Goal: Communication & Community: Ask a question

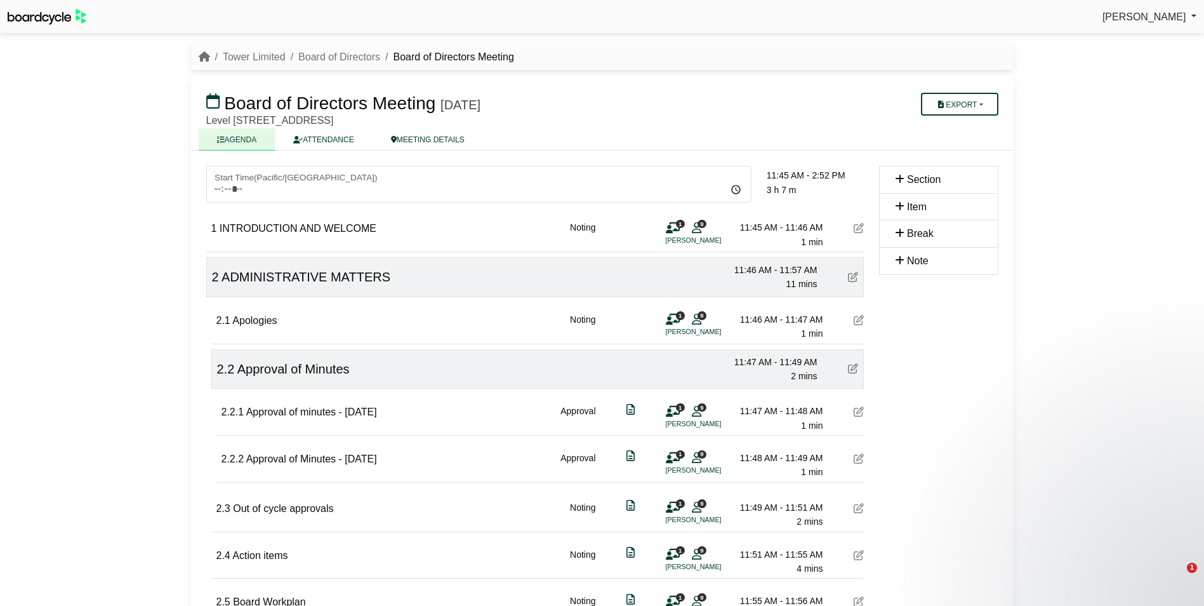
scroll to position [1991, 0]
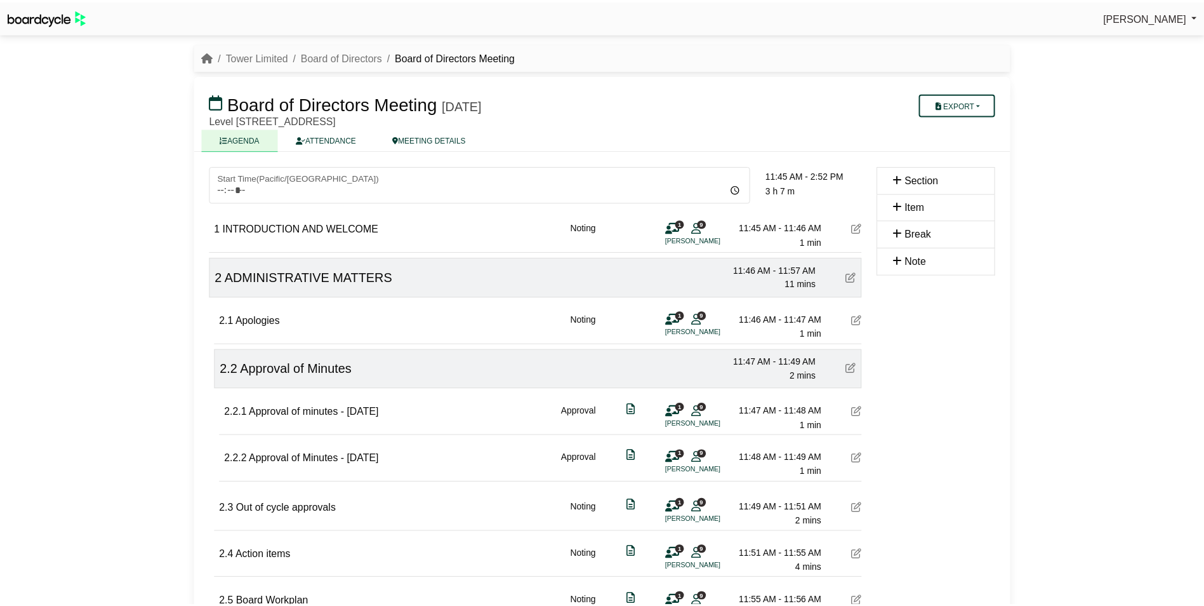
scroll to position [1991, 0]
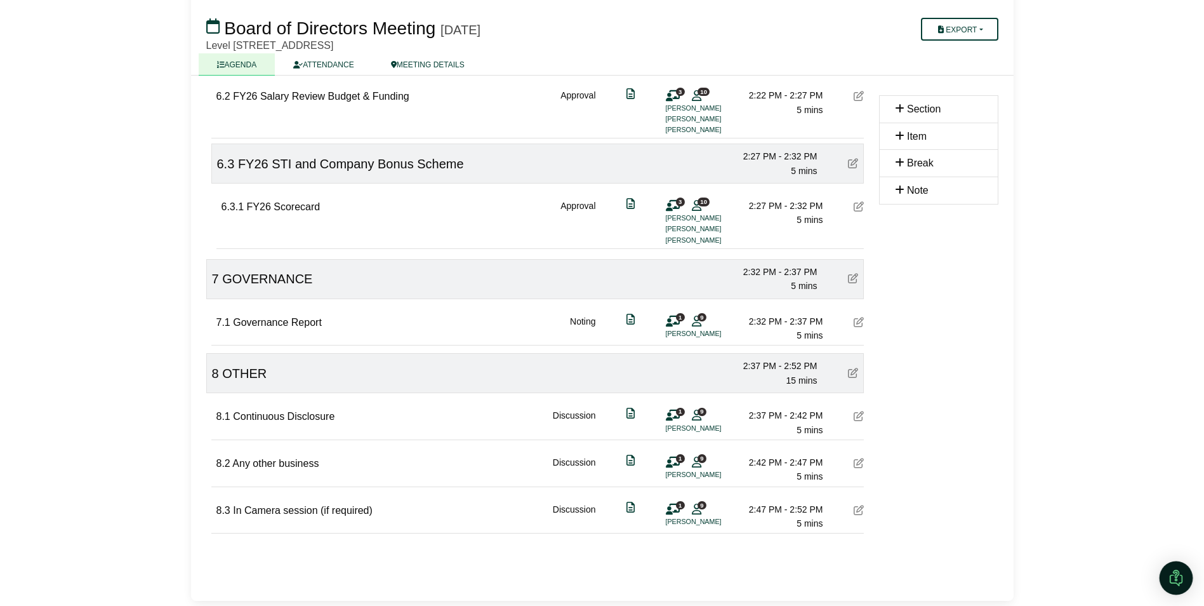
click at [1167, 570] on div "Open Intercom Messenger" at bounding box center [1177, 578] width 34 height 34
click at [1176, 569] on icon "Open Intercom Messenger" at bounding box center [1174, 576] width 21 height 21
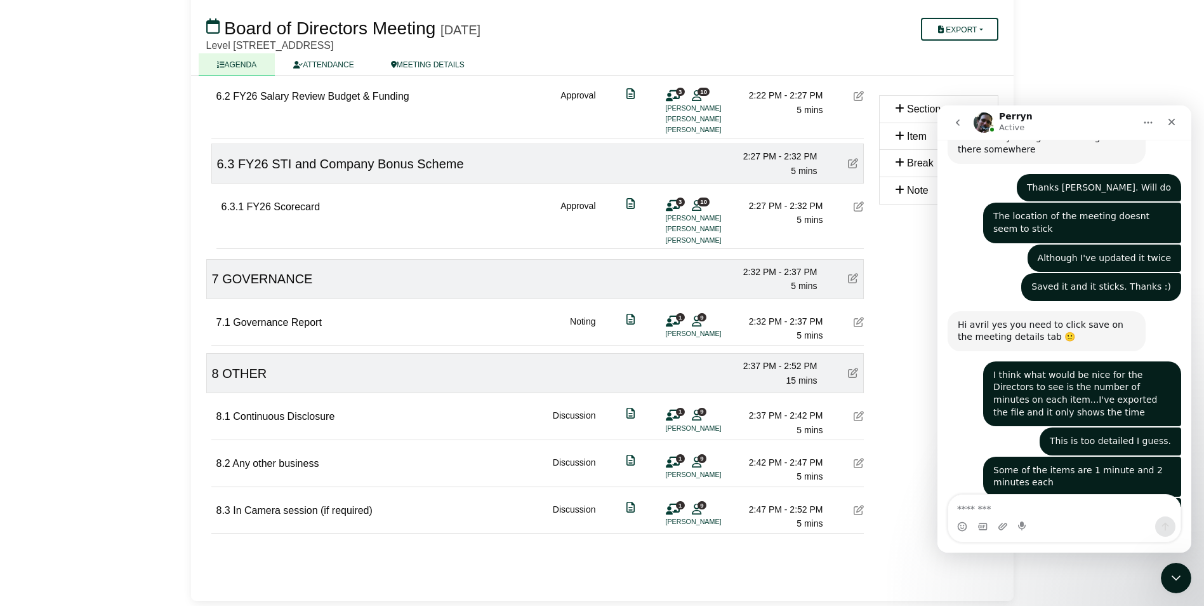
scroll to position [2697, 0]
click at [986, 508] on textarea "Message…" at bounding box center [1064, 505] width 232 height 22
type textarea "**********"
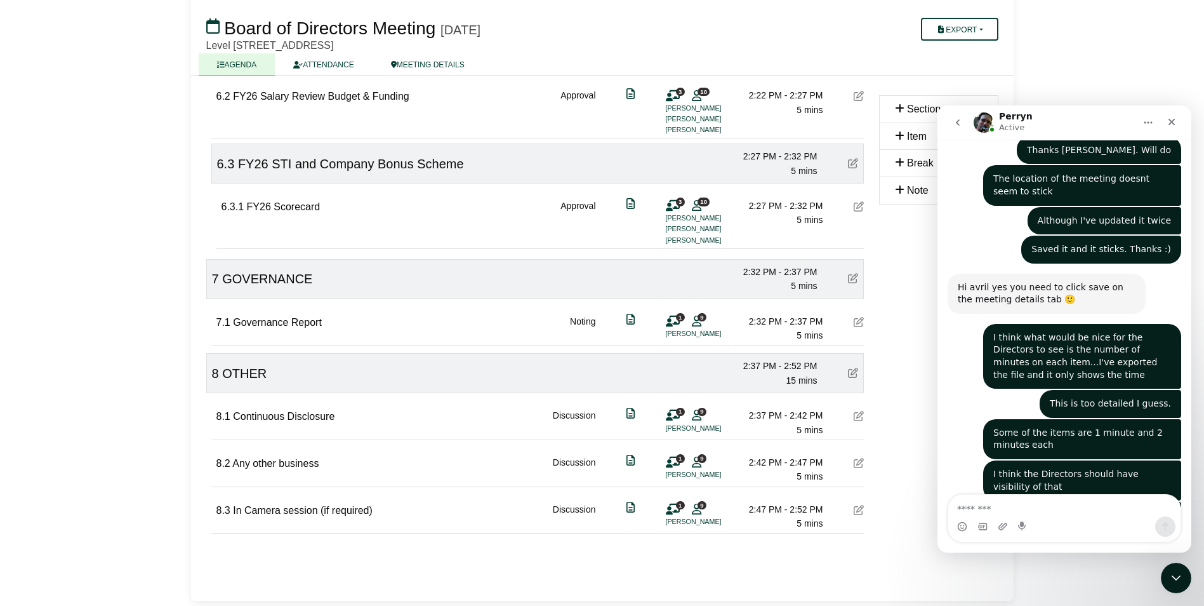
scroll to position [2735, 0]
click at [1066, 510] on textarea "Message…" at bounding box center [1064, 505] width 232 height 22
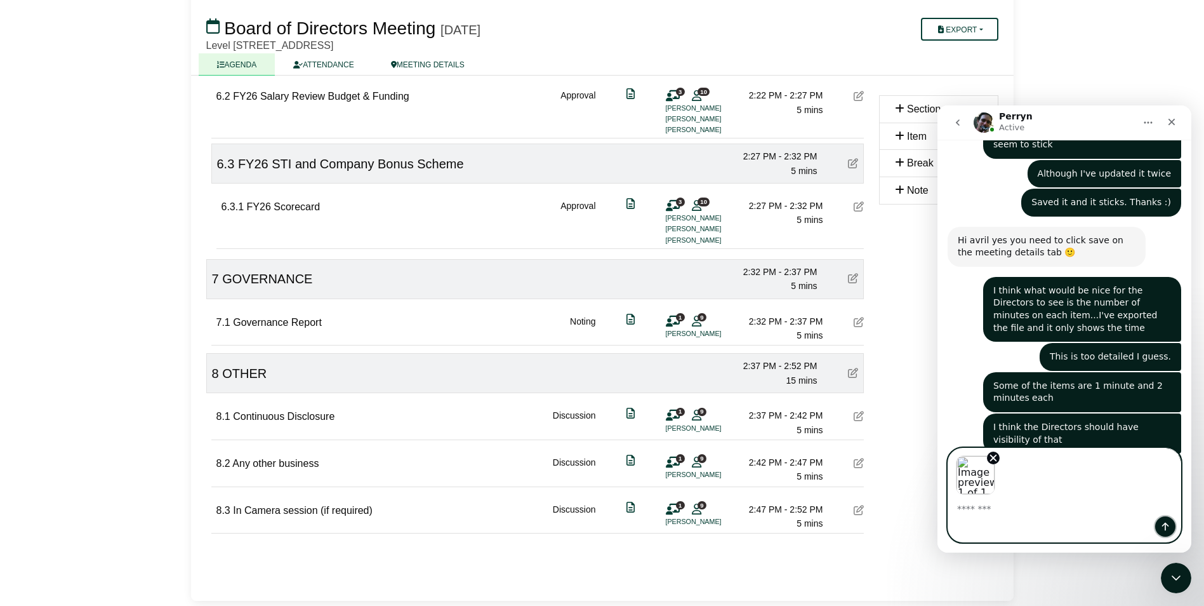
click at [1157, 523] on button "Send a message…" at bounding box center [1165, 526] width 20 height 20
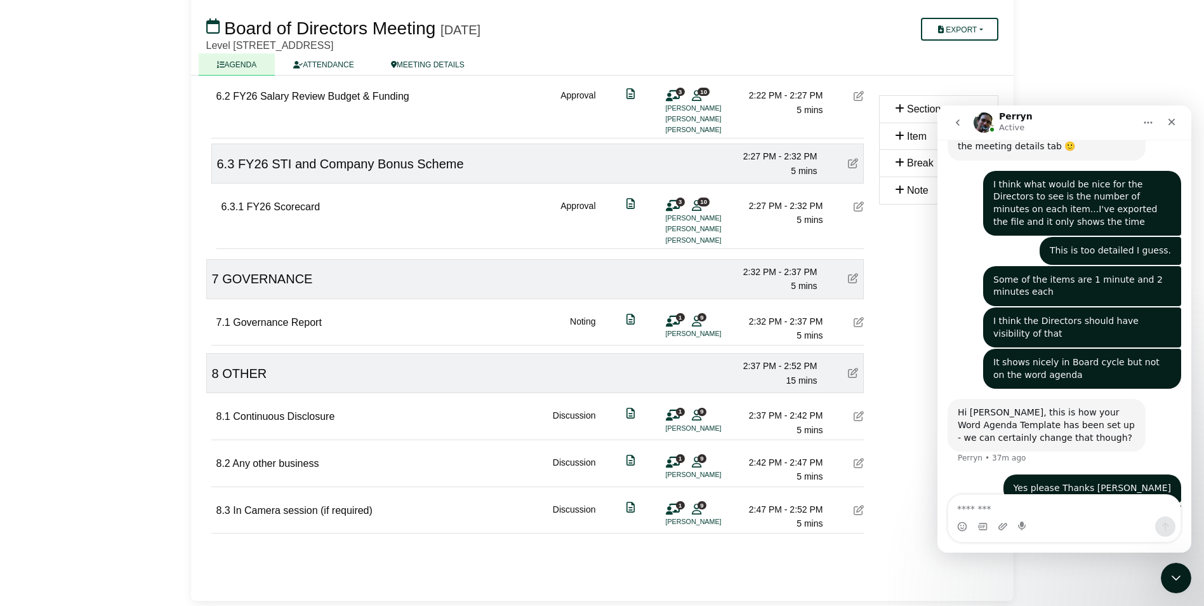
scroll to position [2888, 0]
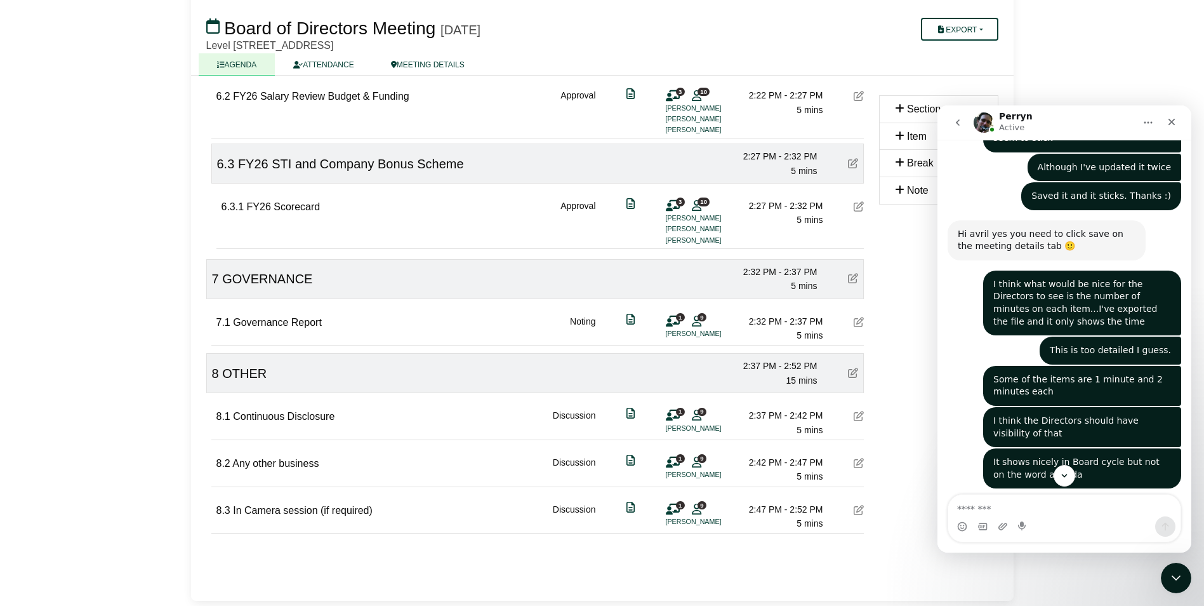
scroll to position [2947, 0]
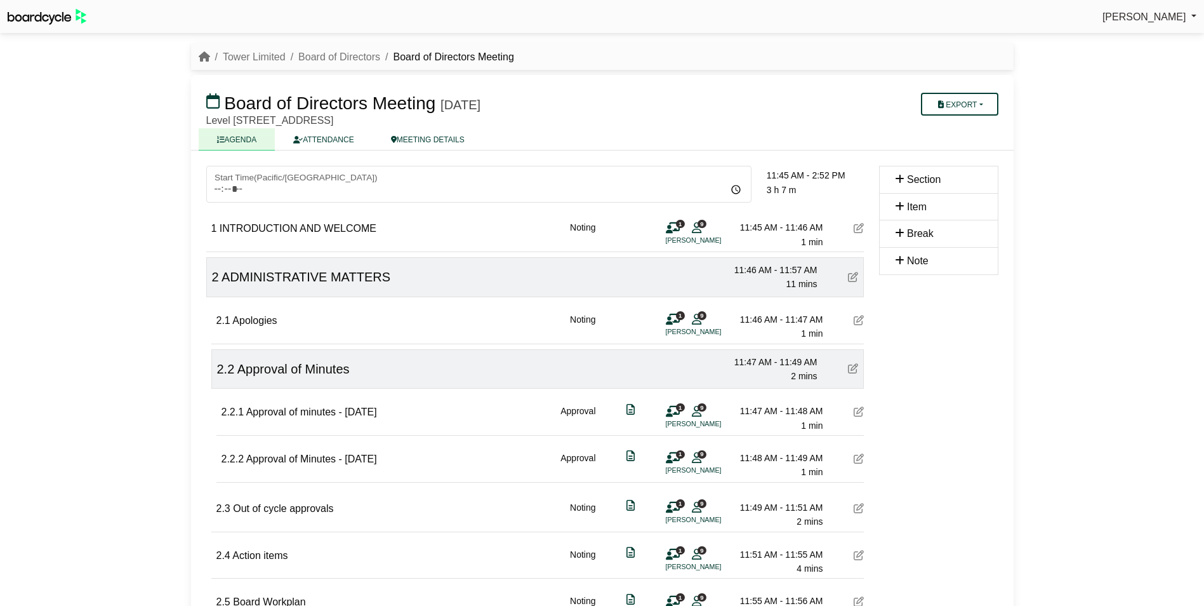
scroll to position [1991, 0]
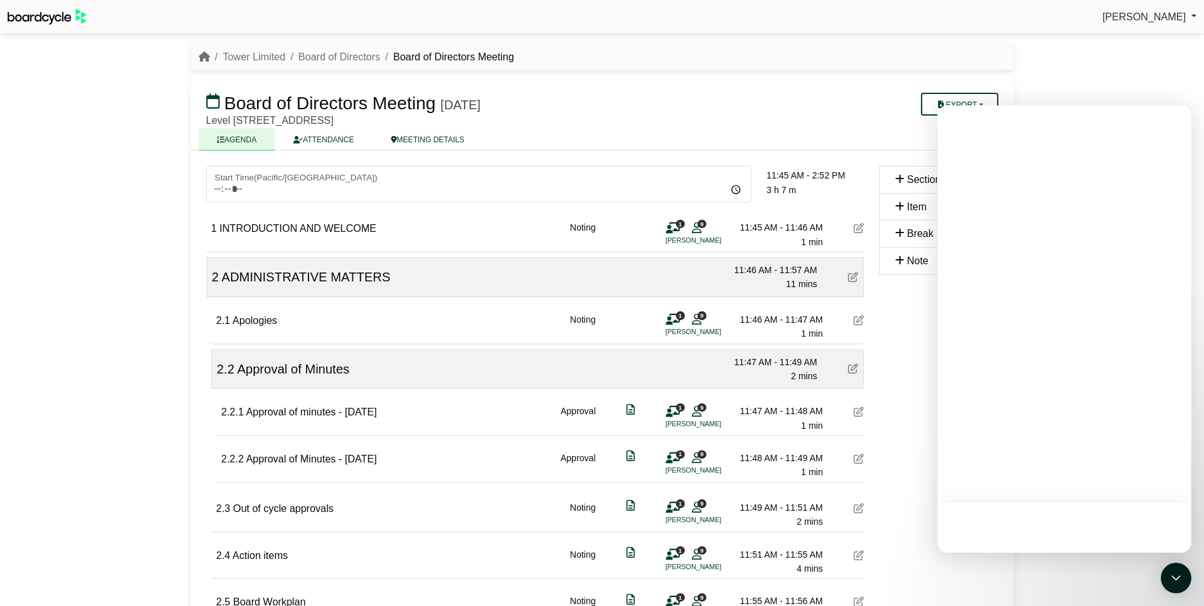
scroll to position [1991, 0]
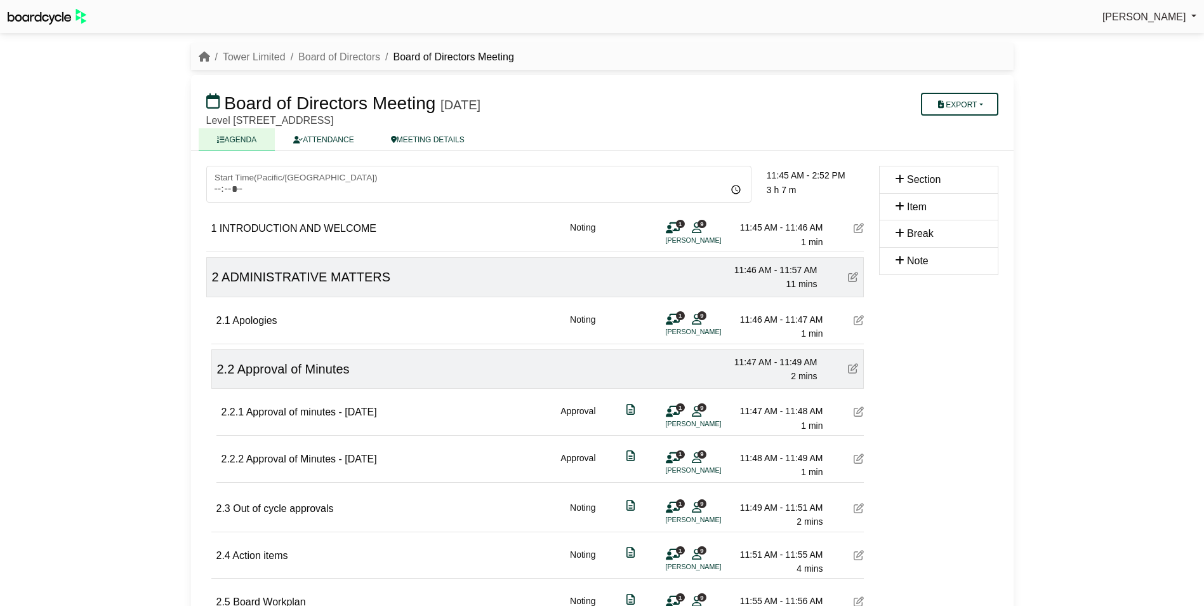
scroll to position [1991, 0]
